Goal: Contribute content: Add original content to the website for others to see

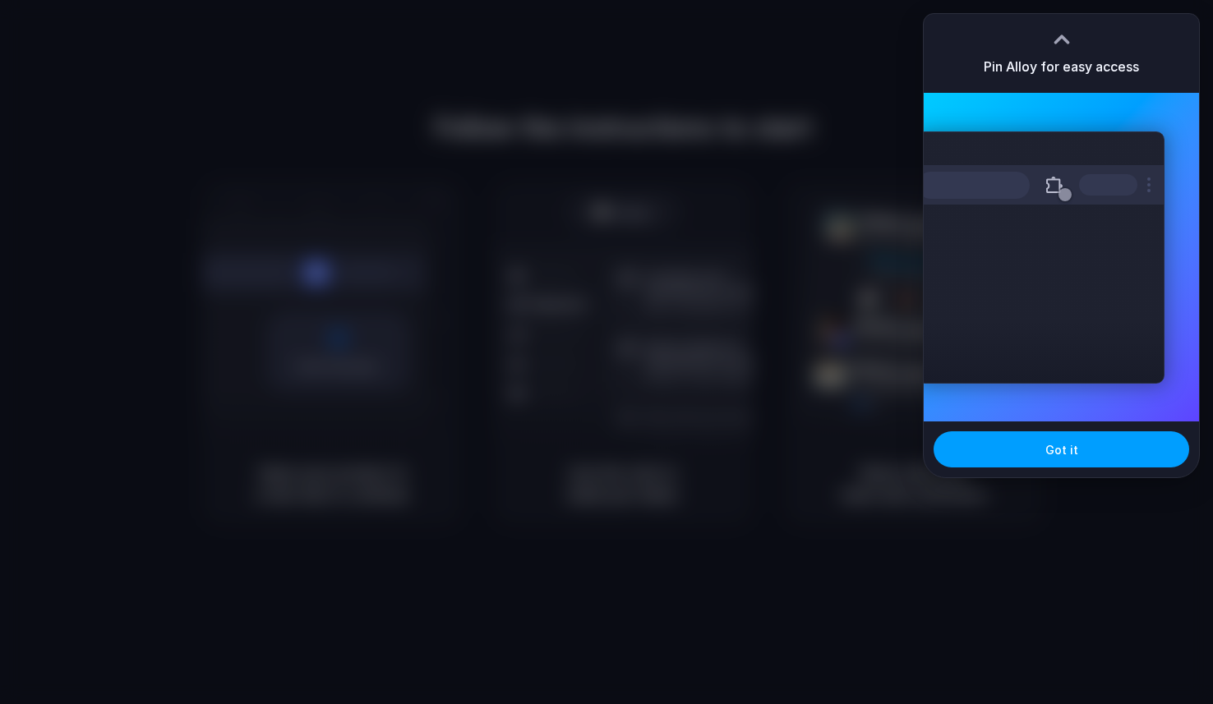
click at [1050, 450] on span "Got it" at bounding box center [1061, 449] width 33 height 17
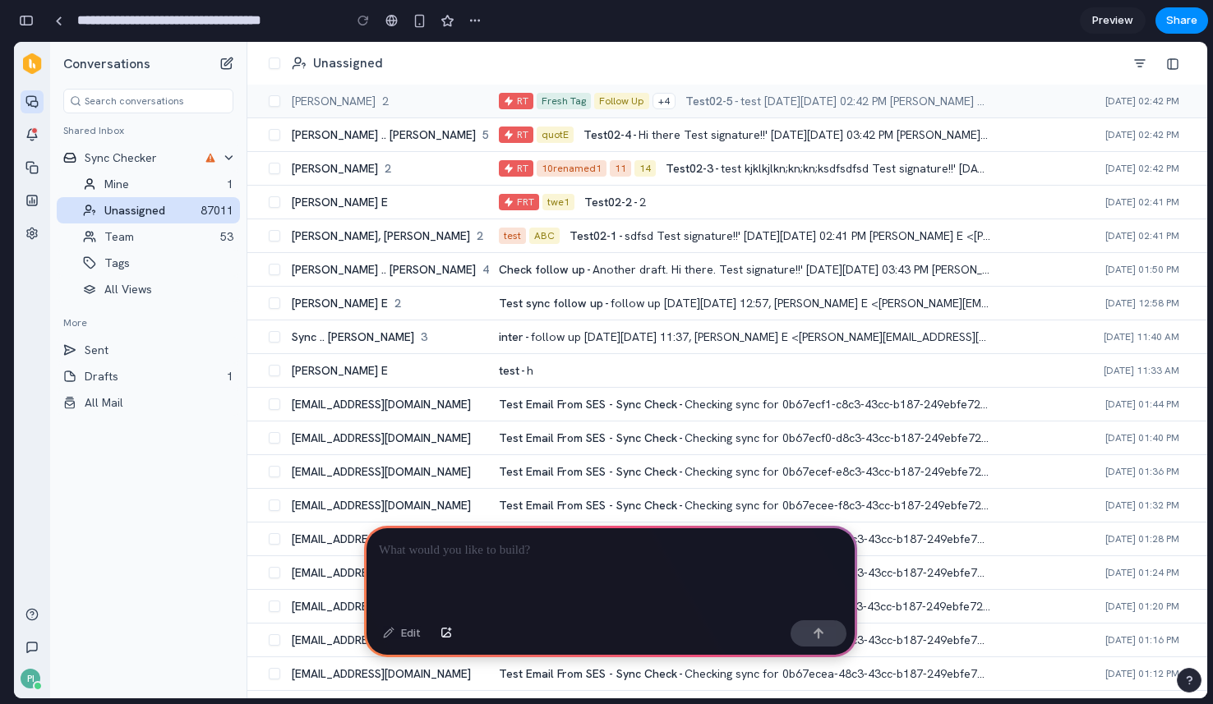
click at [22, 680] on div "PI" at bounding box center [31, 679] width 20 height 20
click at [33, 672] on span "PI" at bounding box center [30, 678] width 7 height 15
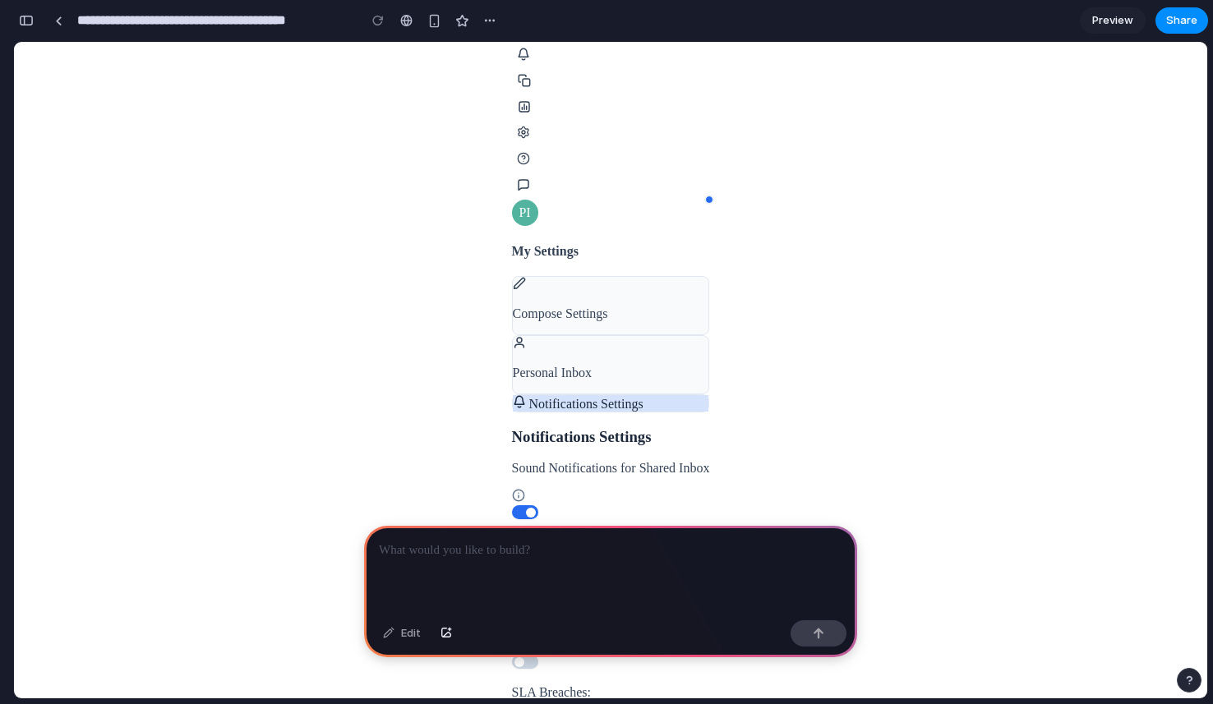
click at [509, 554] on p at bounding box center [610, 551] width 463 height 20
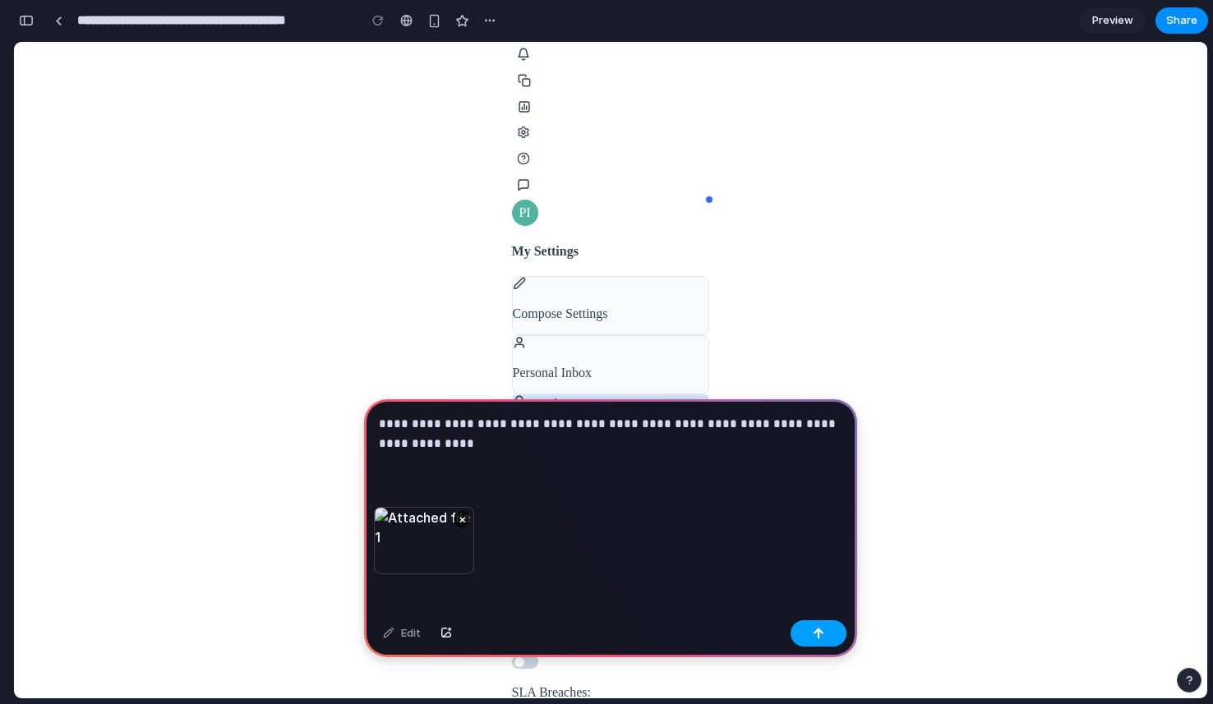
click at [810, 632] on button "button" at bounding box center [818, 633] width 56 height 26
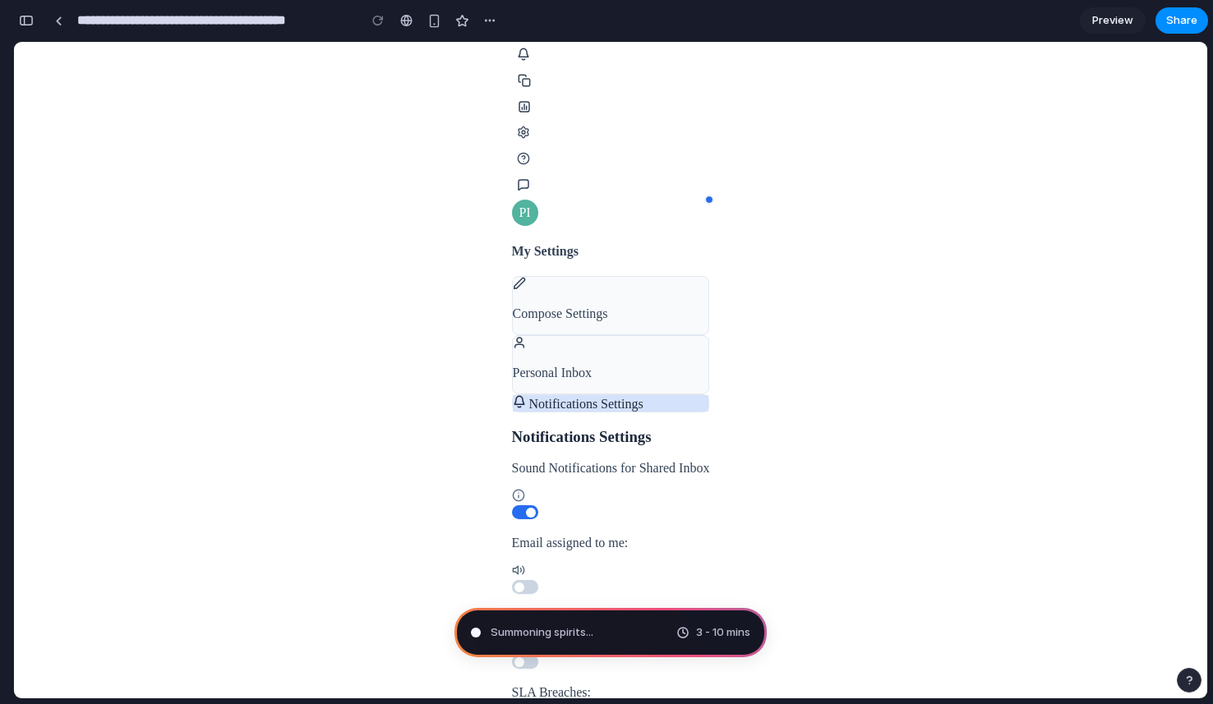
type input "**********"
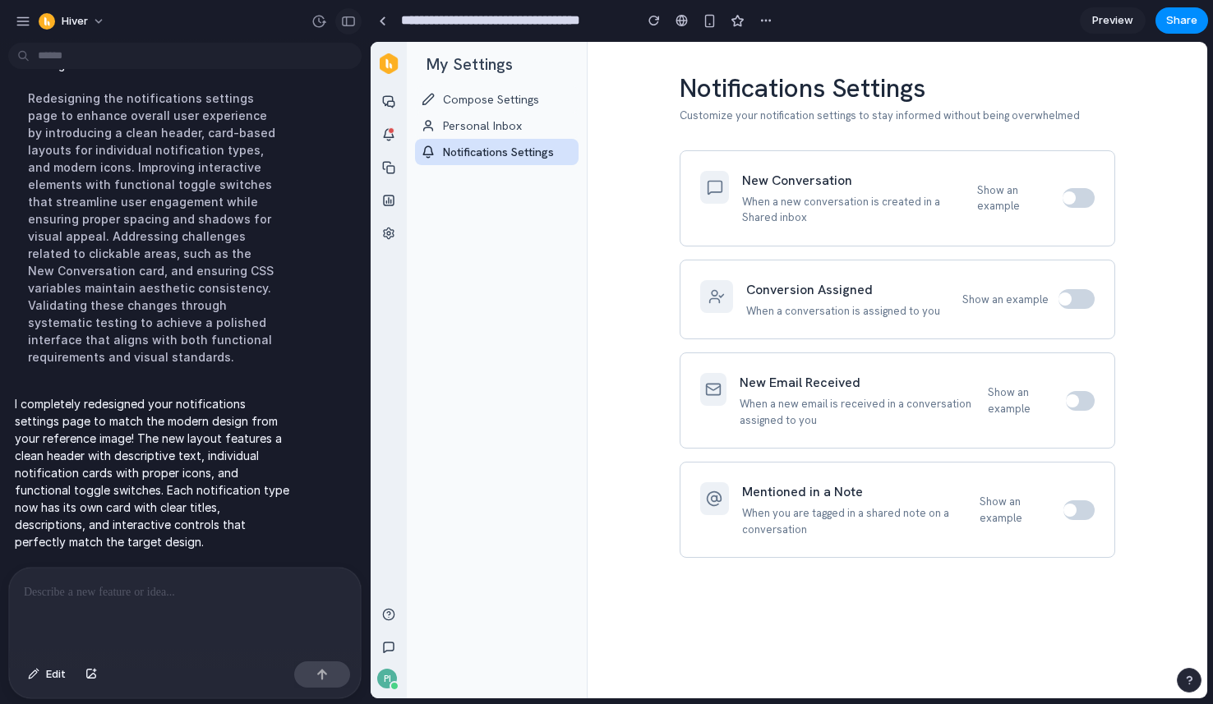
click at [357, 24] on button "button" at bounding box center [348, 21] width 26 height 26
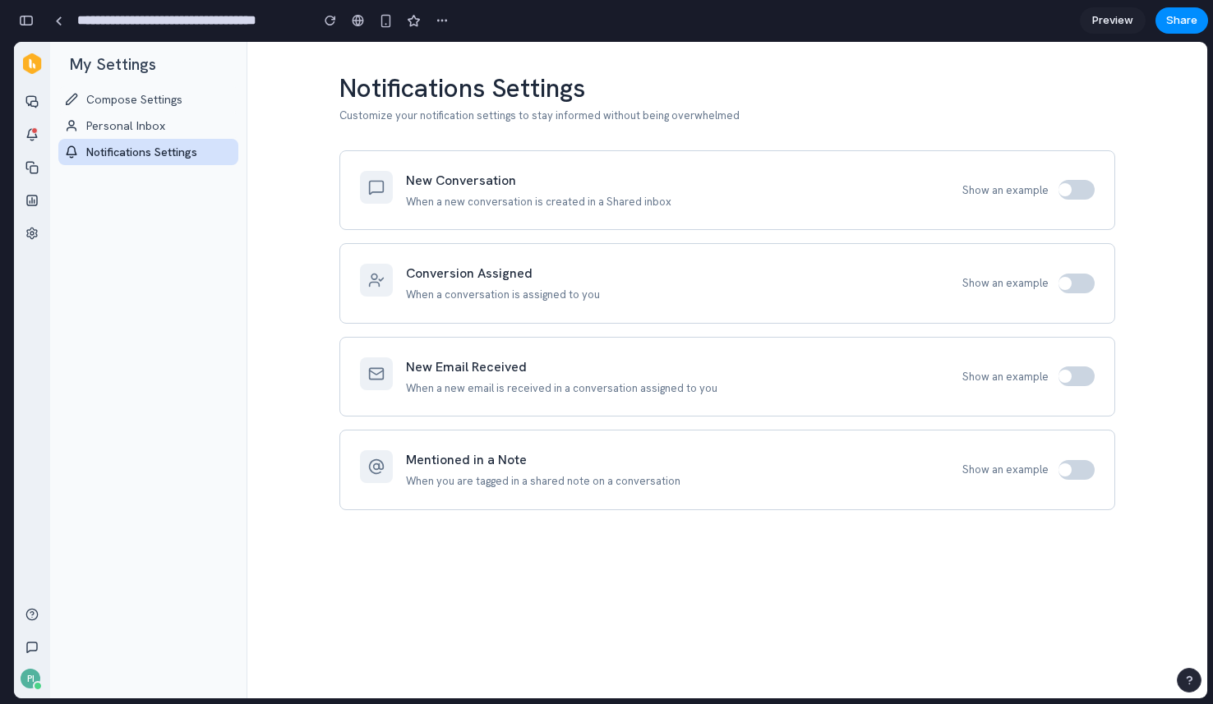
scroll to position [997, 0]
click at [1065, 195] on span at bounding box center [1064, 189] width 13 height 13
click at [1073, 187] on div at bounding box center [1076, 190] width 36 height 20
drag, startPoint x: 332, startPoint y: 90, endPoint x: 449, endPoint y: 106, distance: 117.8
click at [449, 106] on div "Notifications Settings Customize your notification settings to stay informed wi…" at bounding box center [727, 370] width 960 height 656
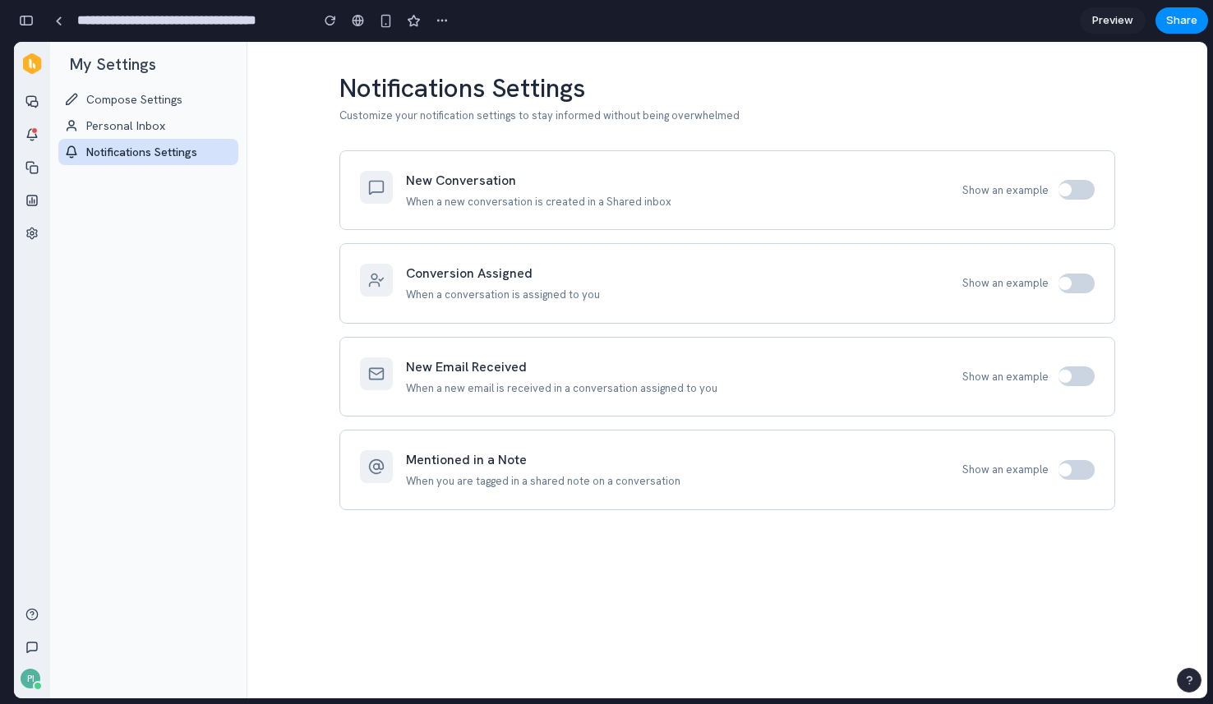
click at [422, 152] on div "New Conversation When a new conversation is created in a Shared inbox Show an e…" at bounding box center [727, 190] width 776 height 81
click at [423, 181] on h4 "New Conversation" at bounding box center [538, 181] width 265 height 20
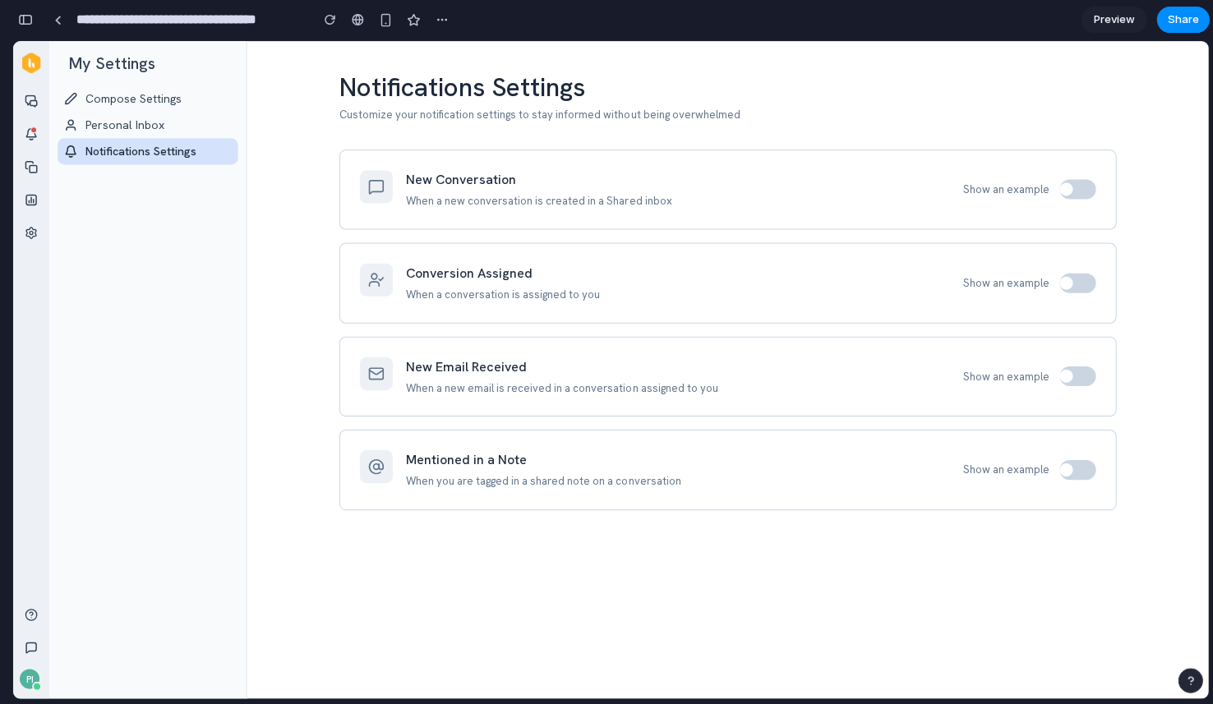
scroll to position [0, 0]
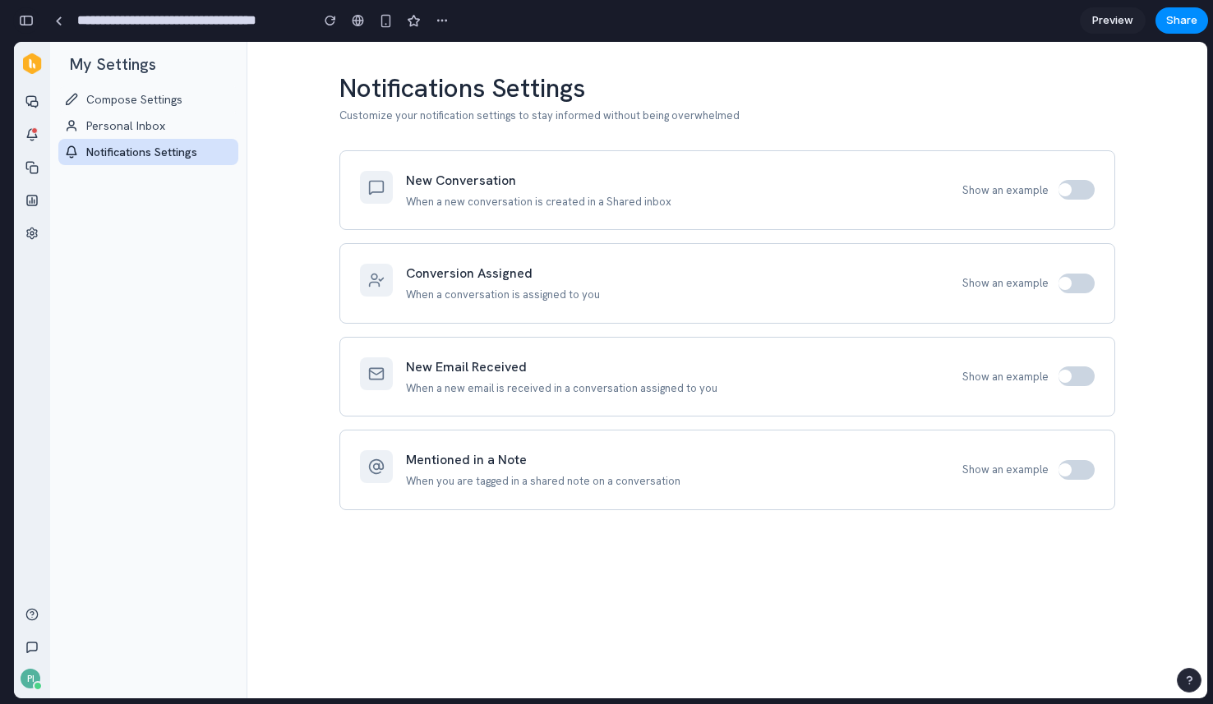
drag, startPoint x: 35, startPoint y: 20, endPoint x: 70, endPoint y: 59, distance: 52.4
click at [35, 20] on button "button" at bounding box center [26, 20] width 26 height 26
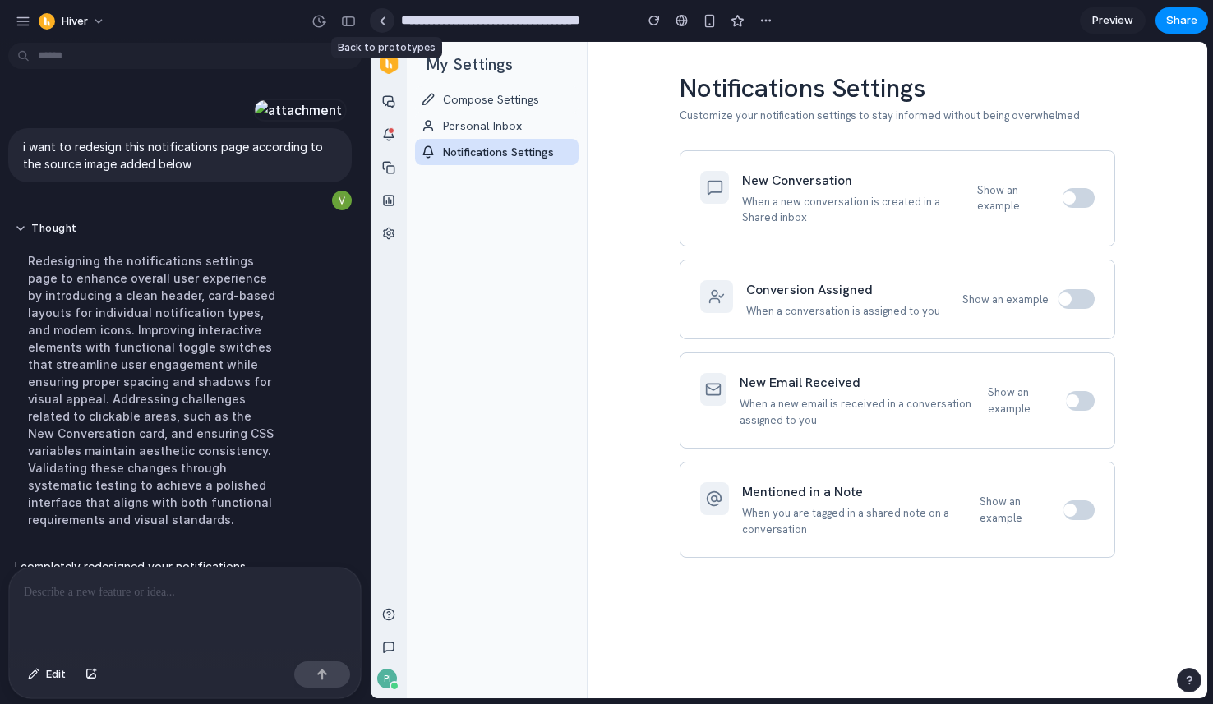
click at [380, 19] on div at bounding box center [382, 20] width 7 height 9
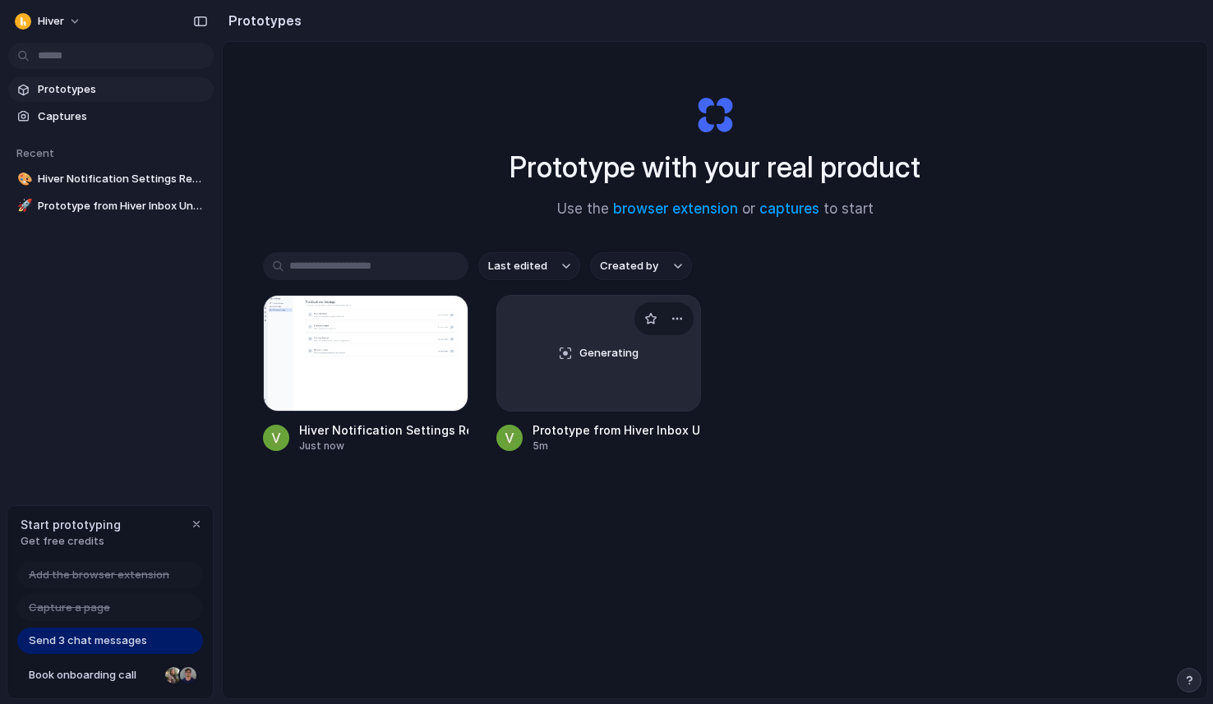
click at [571, 383] on div "Generating" at bounding box center [599, 353] width 204 height 115
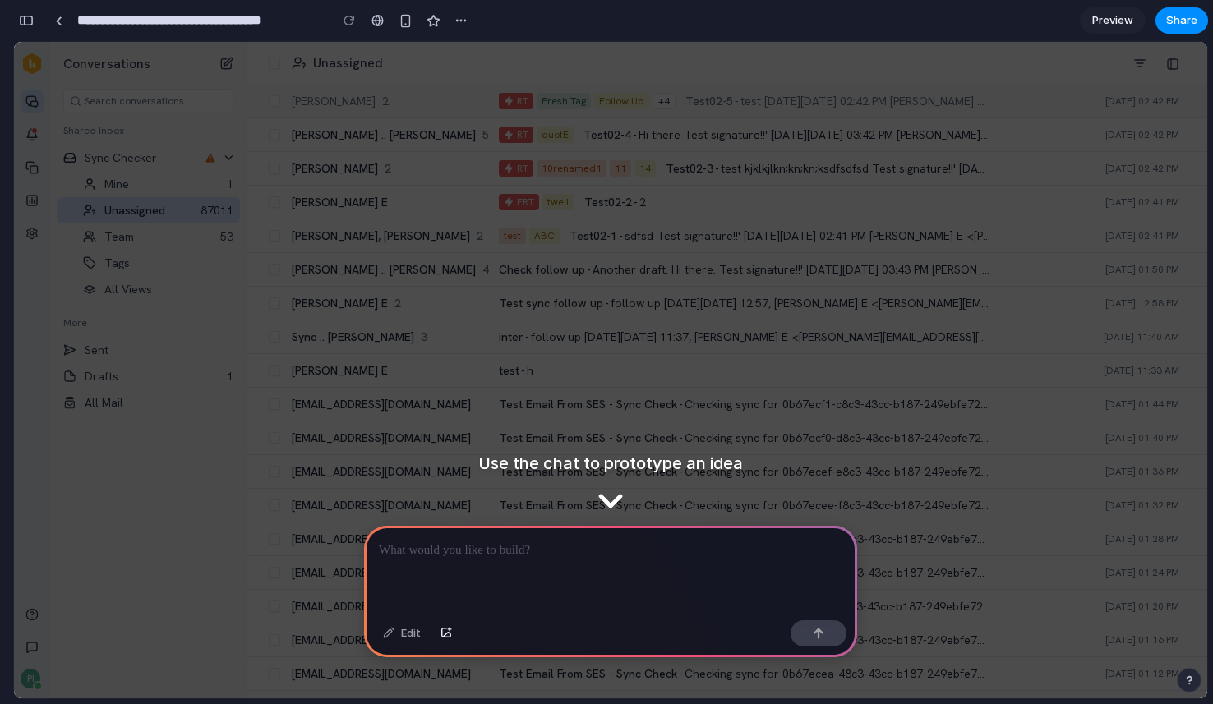
click at [559, 557] on p at bounding box center [610, 551] width 463 height 20
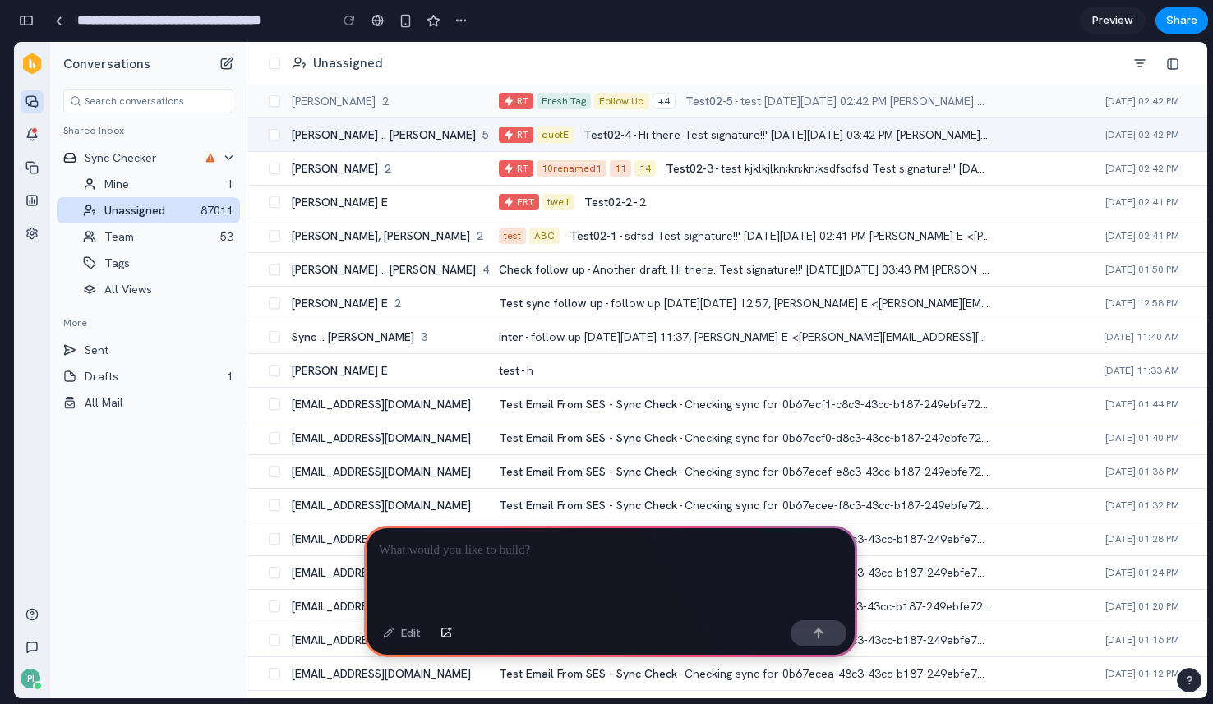
click at [457, 128] on h4 "Adithya .. Dikshit 5" at bounding box center [390, 135] width 197 height 16
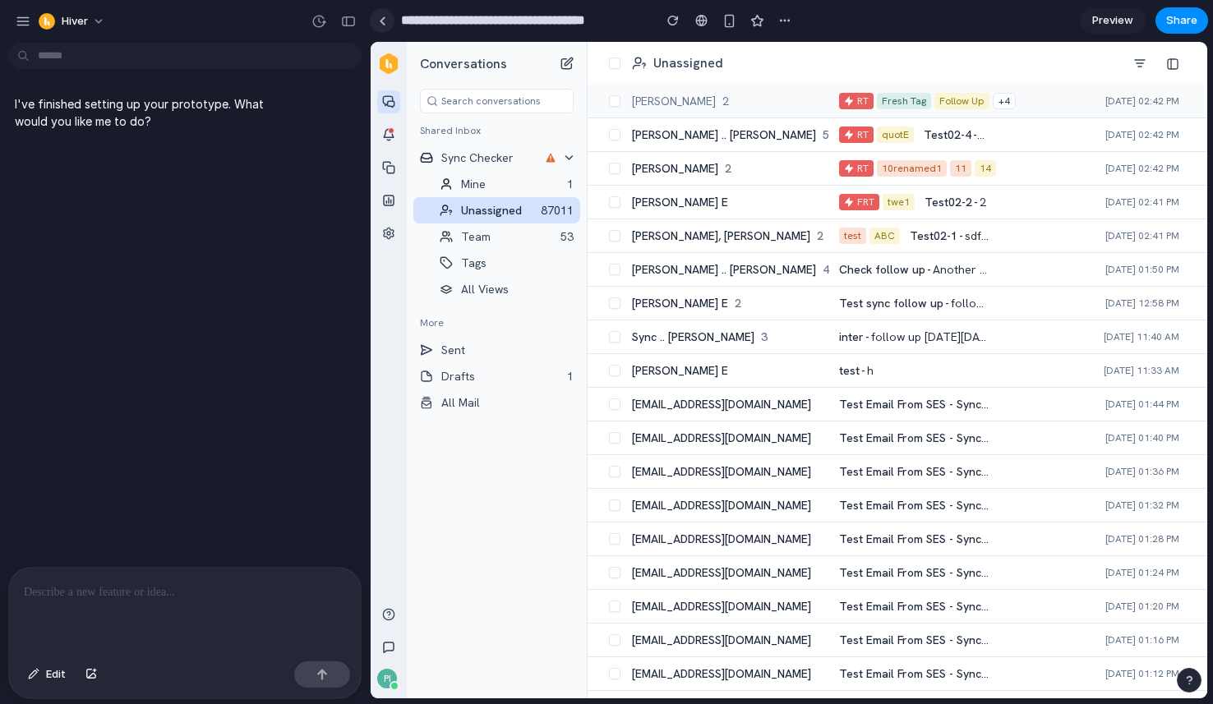
click at [384, 24] on div at bounding box center [382, 20] width 7 height 9
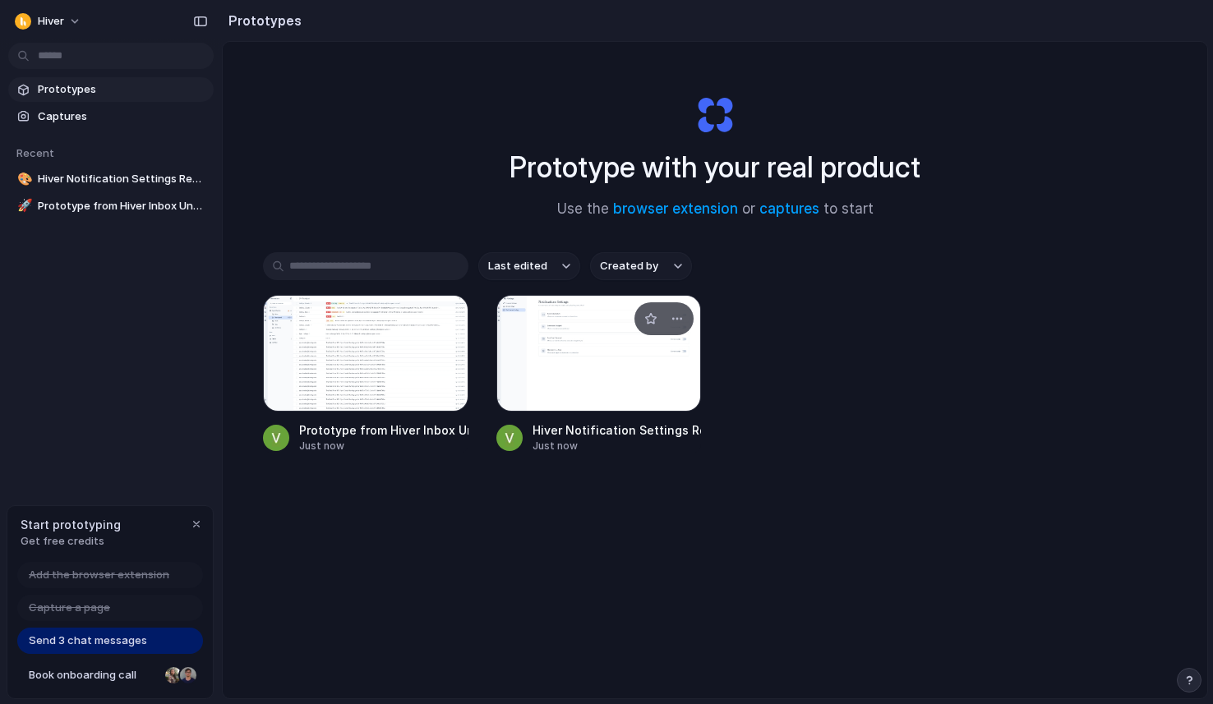
click at [564, 334] on div at bounding box center [598, 353] width 205 height 117
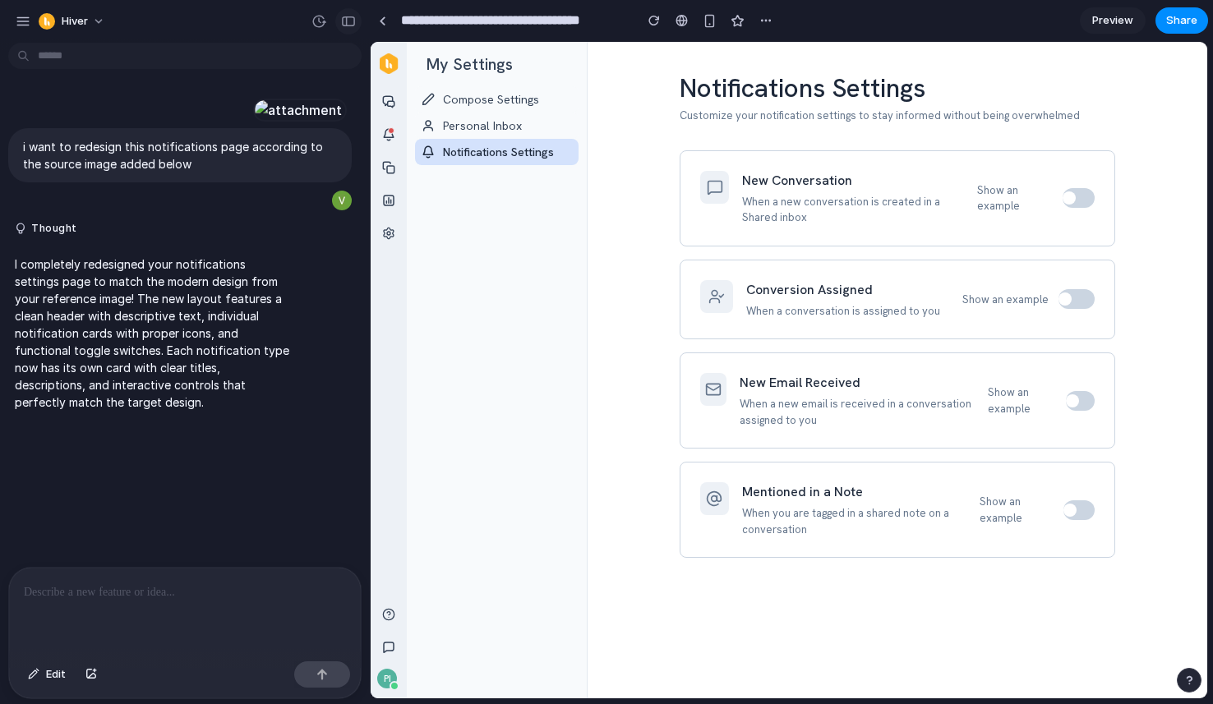
click at [348, 16] on div "button" at bounding box center [348, 22] width 15 height 12
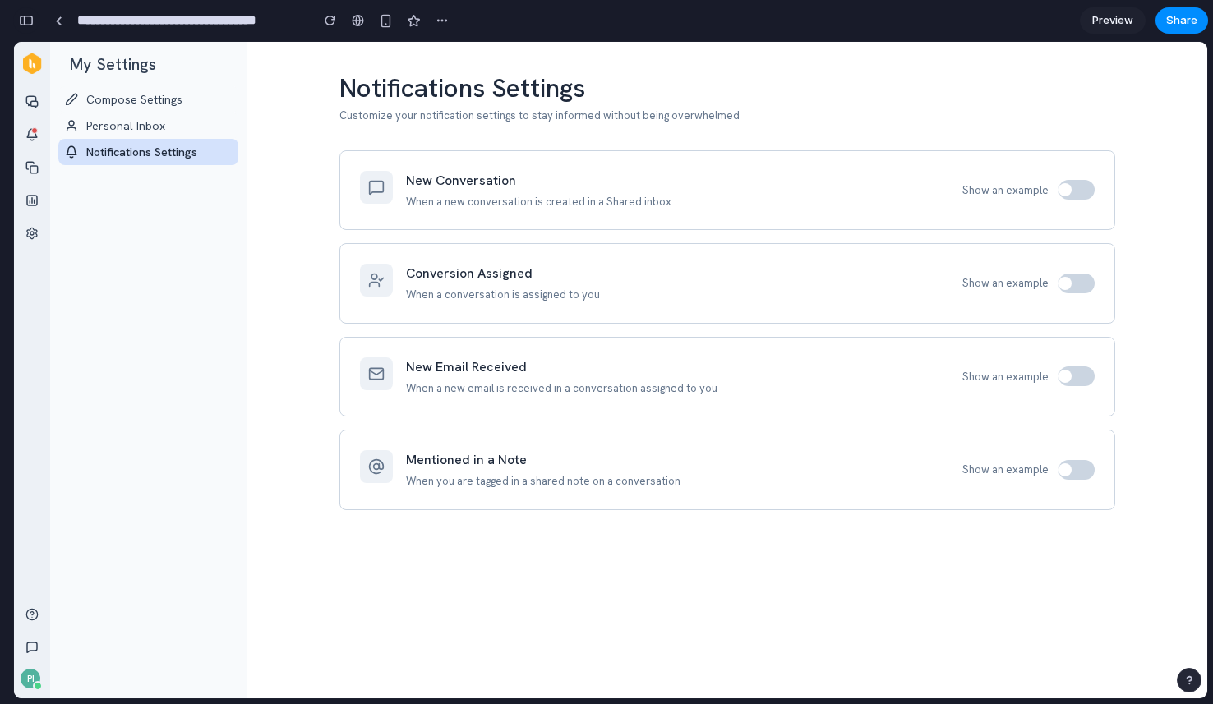
click at [31, 21] on div "button" at bounding box center [26, 21] width 15 height 12
